Goal: Task Accomplishment & Management: Manage account settings

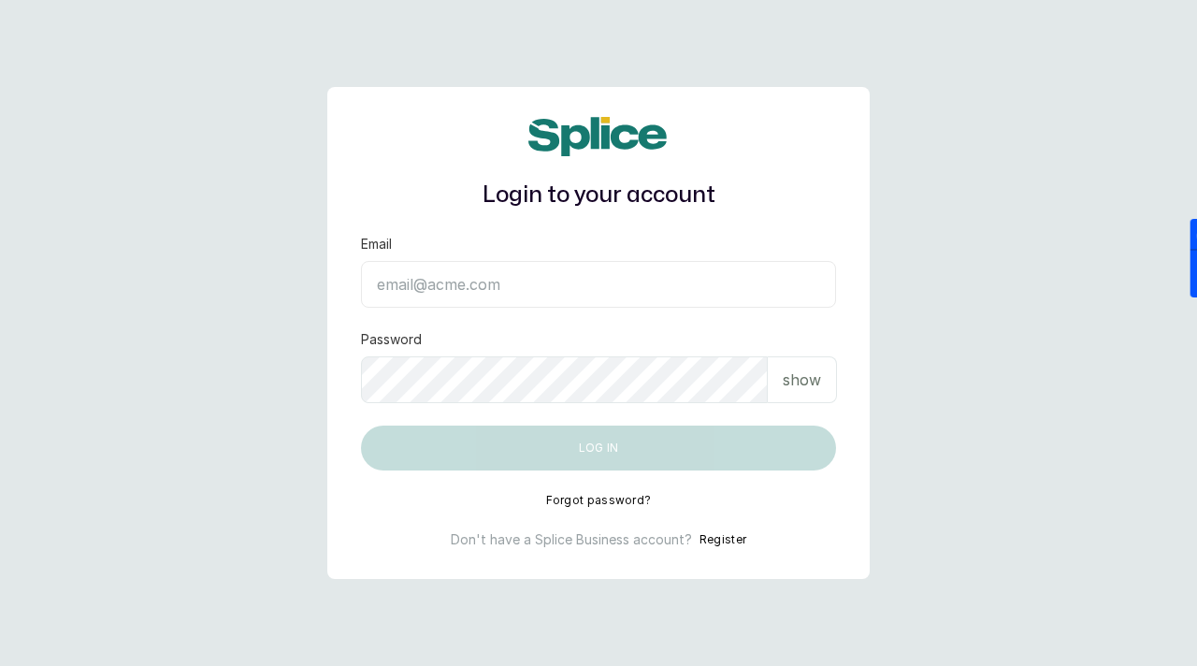
click at [431, 287] on input "Email" at bounding box center [598, 284] width 475 height 47
paste input "sknanalyticsmedaesthetics@gmail.com sAnalyticsMed2612?"
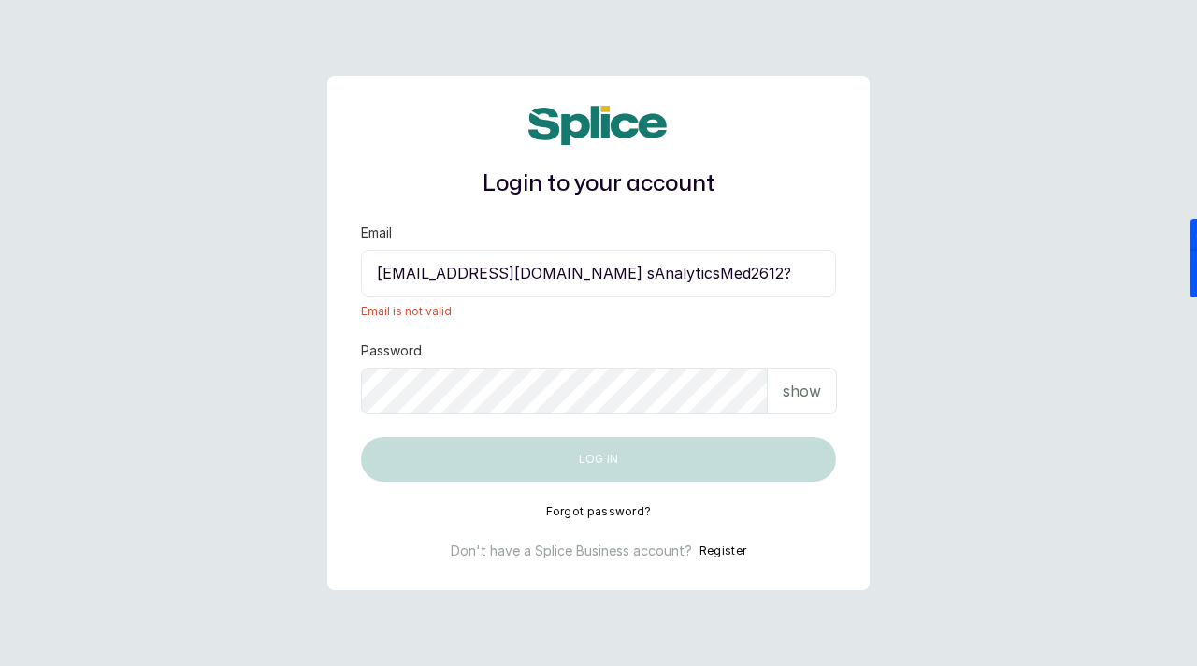
drag, startPoint x: 660, startPoint y: 275, endPoint x: 805, endPoint y: 282, distance: 145.1
click at [807, 282] on input "sknanalyticsmedaesthetics@gmail.com sAnalyticsMed2612?" at bounding box center [598, 273] width 475 height 47
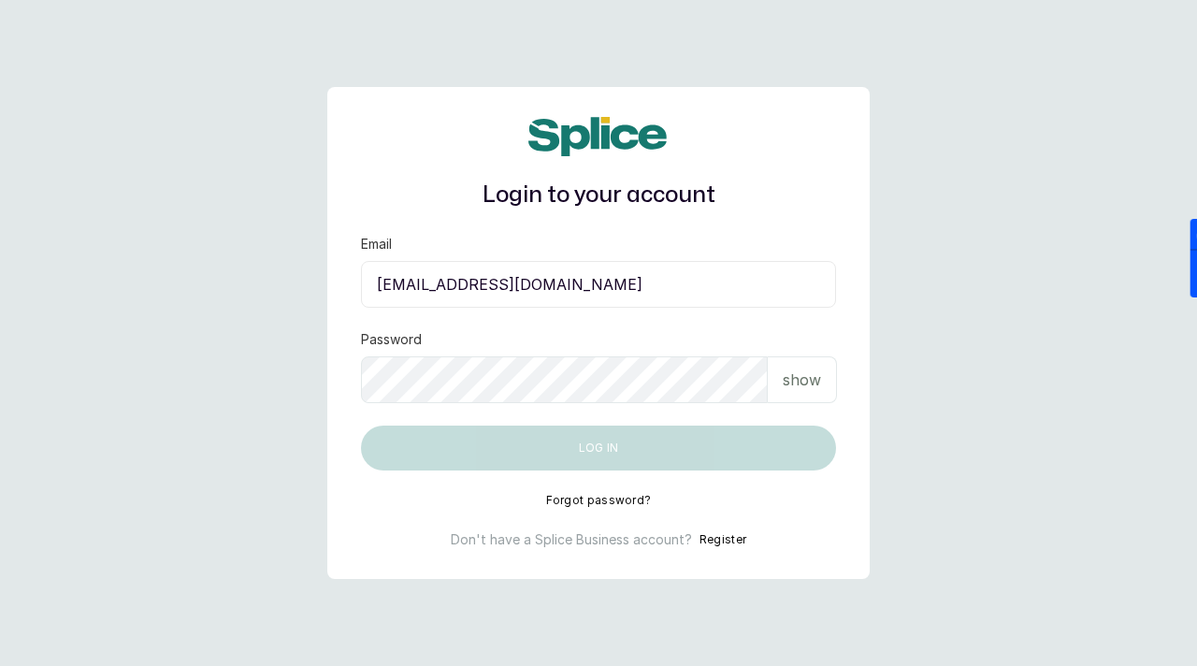
type input "sknanalyticsmedaesthetics@gmail.com"
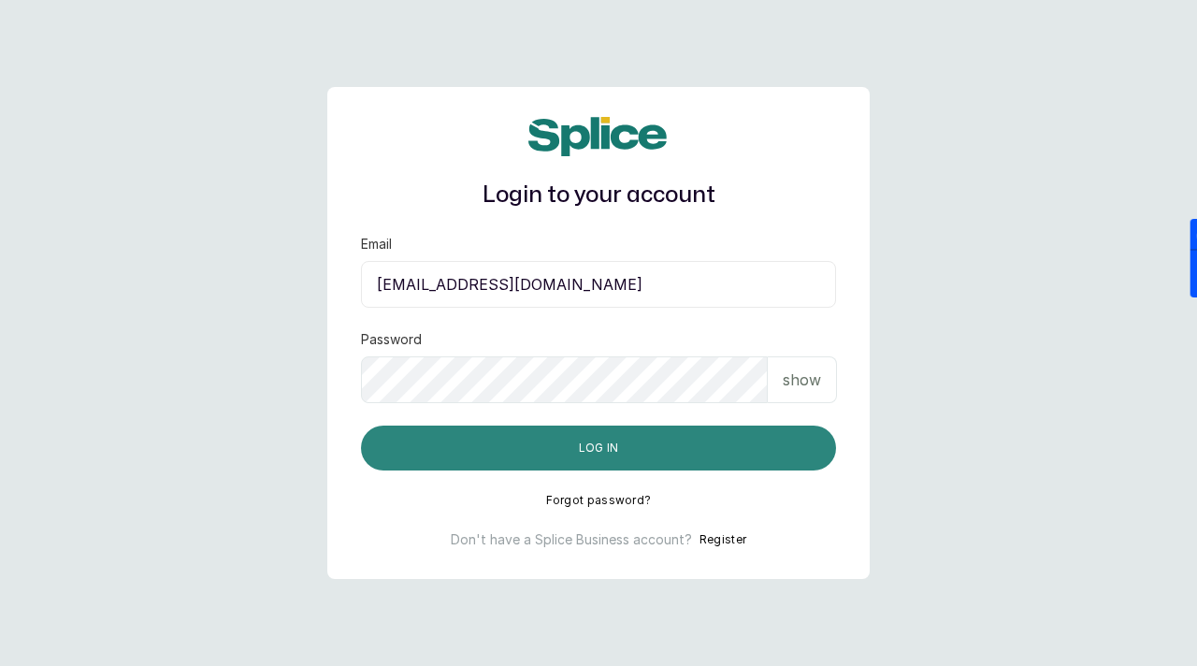
click at [638, 440] on button "Log in" at bounding box center [598, 448] width 475 height 45
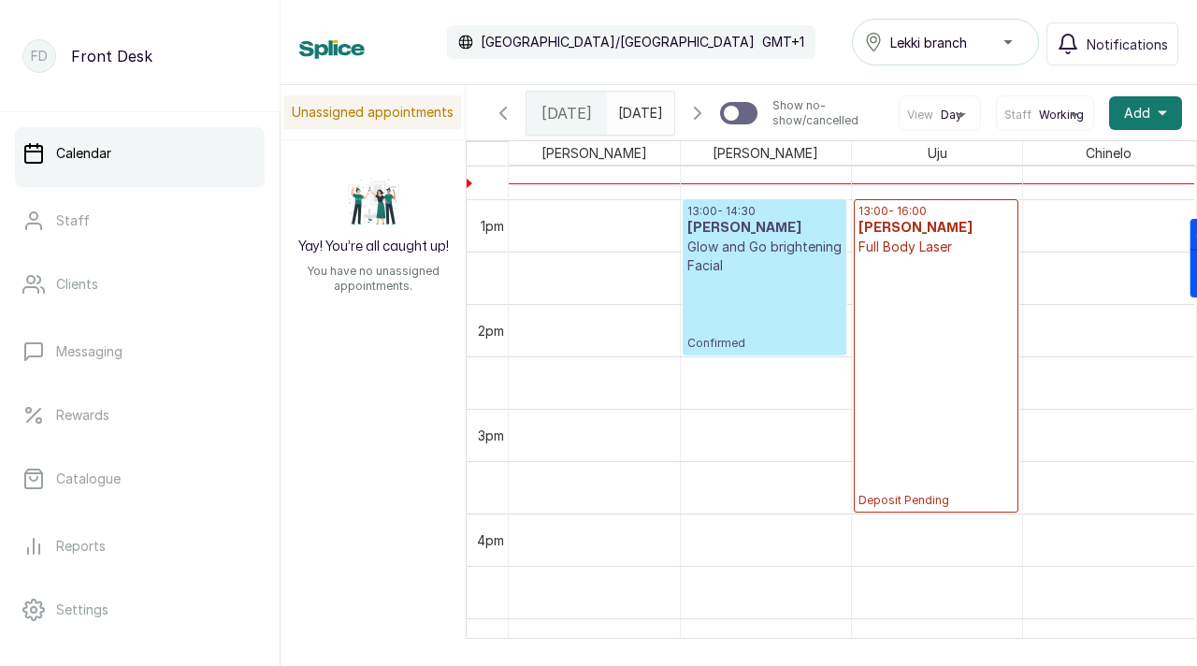
scroll to position [1373, 0]
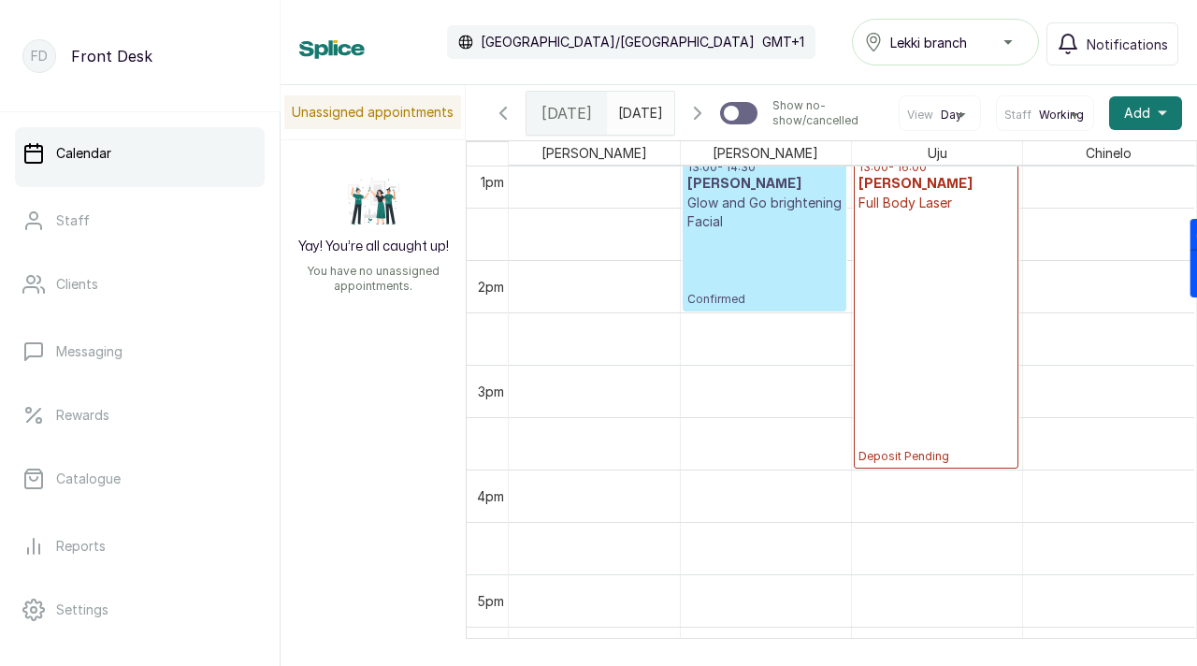
click at [640, 123] on span "Mon Sep 29, 2025" at bounding box center [640, 113] width 45 height 20
click at [630, 123] on span "Mon Sep 29, 2025" at bounding box center [640, 113] width 45 height 20
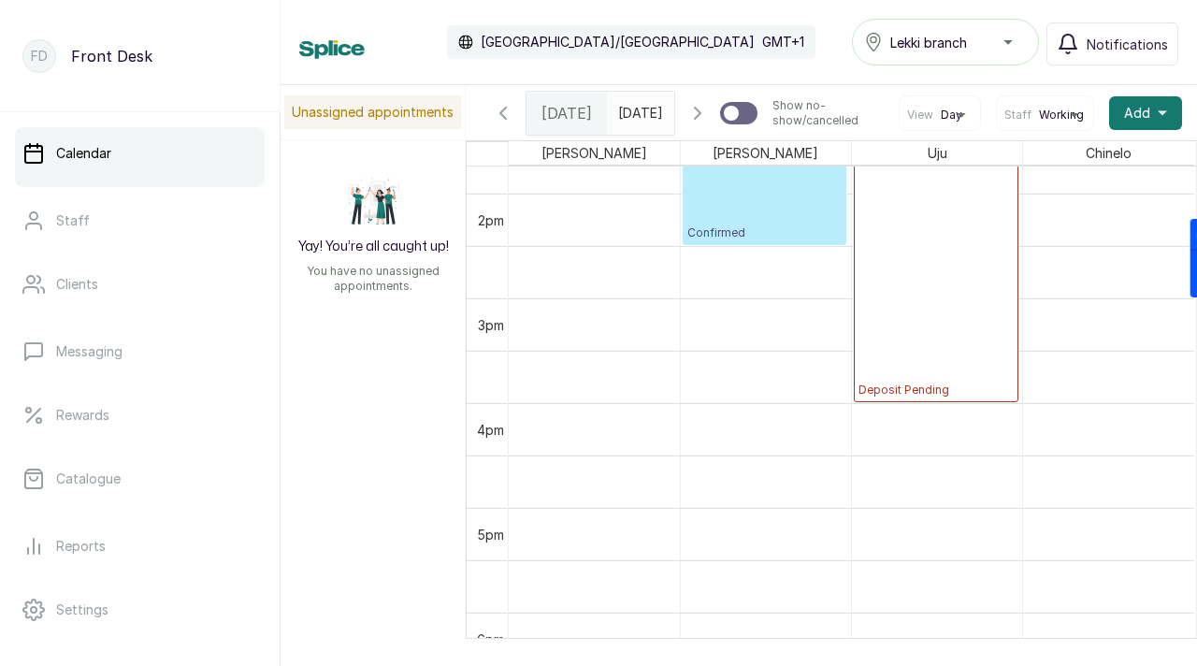
scroll to position [1486, 0]
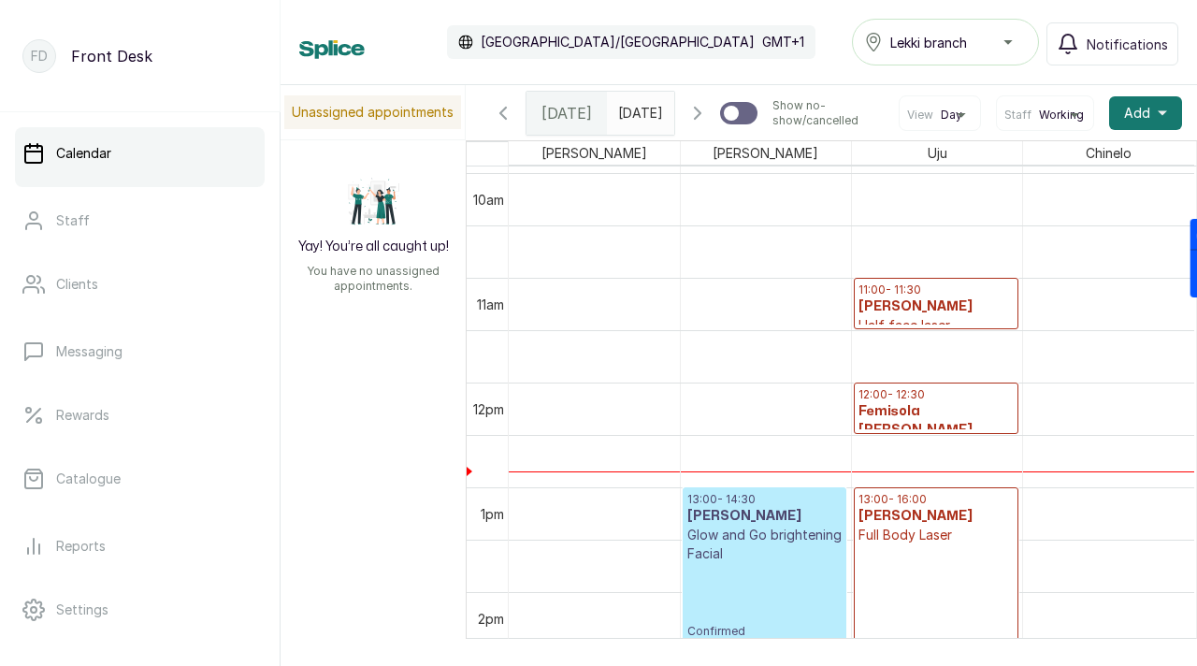
click at [631, 123] on div "Mon Sep 29, 2025" at bounding box center [640, 113] width 67 height 43
click at [618, 123] on span "Mon Sep 29, 2025" at bounding box center [640, 113] width 45 height 20
click at [696, 122] on icon "button" at bounding box center [697, 113] width 22 height 22
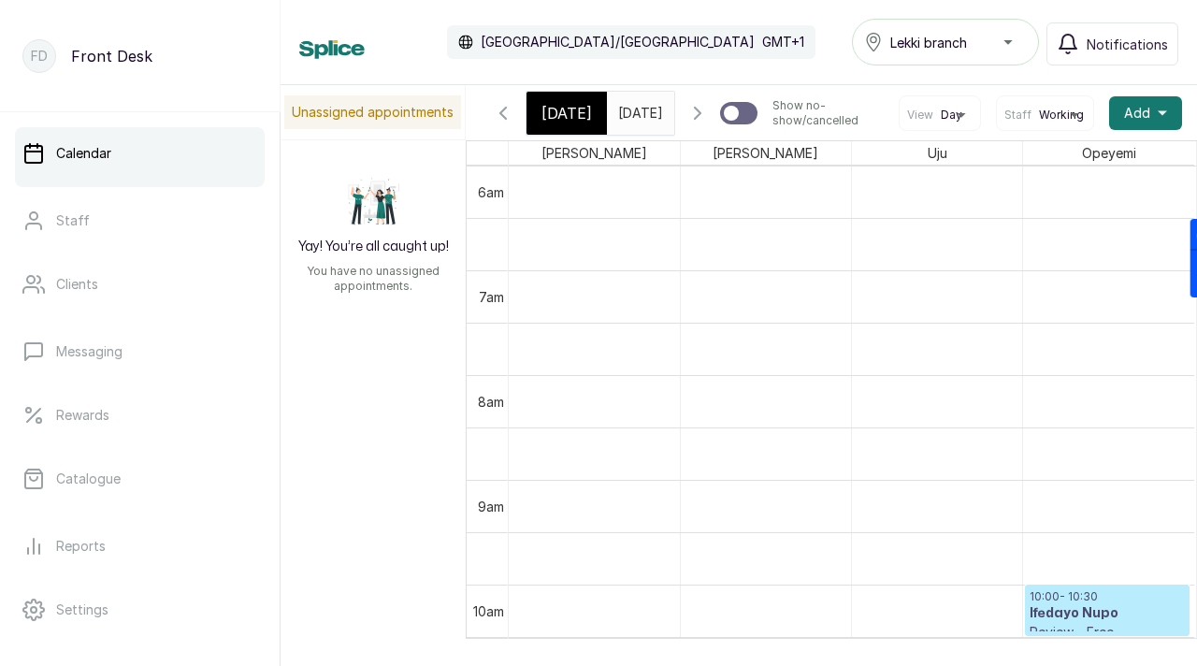
click at [696, 122] on icon "button" at bounding box center [697, 113] width 22 height 22
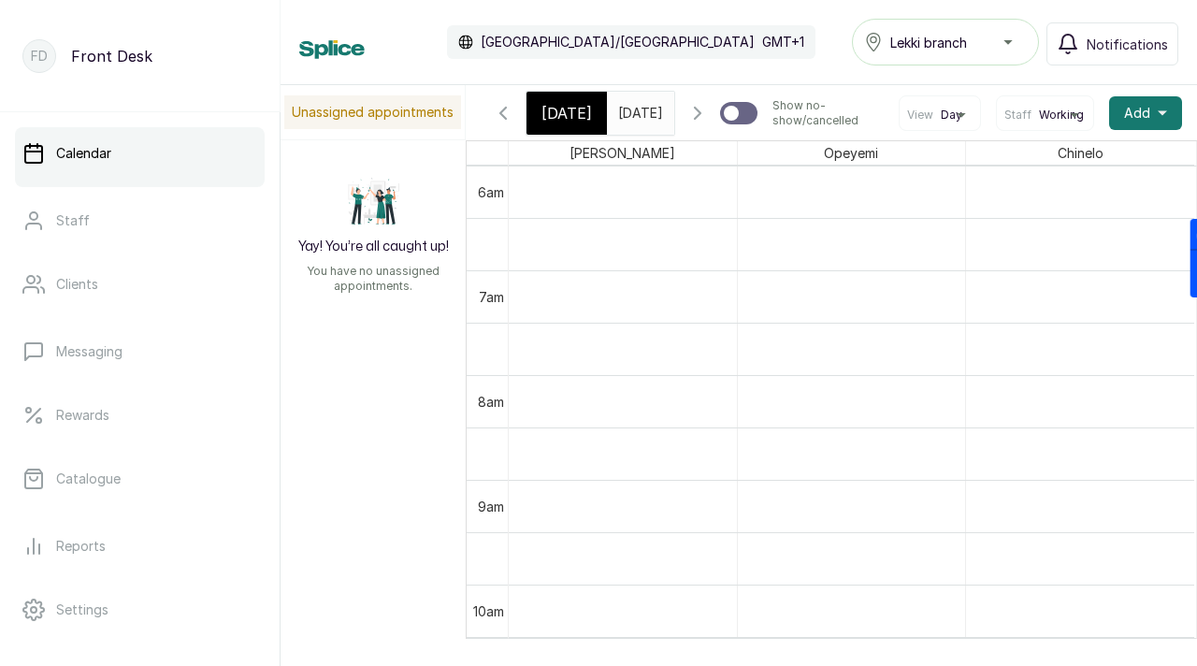
click at [696, 122] on icon "button" at bounding box center [697, 113] width 22 height 22
click at [702, 111] on icon "button" at bounding box center [697, 113] width 22 height 22
